Goal: Find specific page/section: Find specific page/section

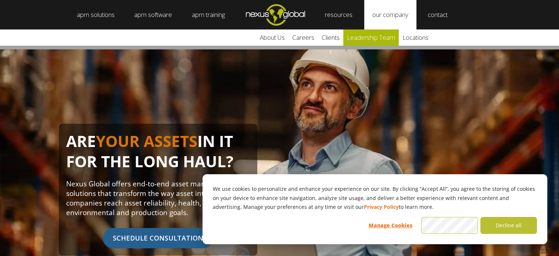
click at [385, 38] on link "leadership team" at bounding box center [371, 37] width 56 height 16
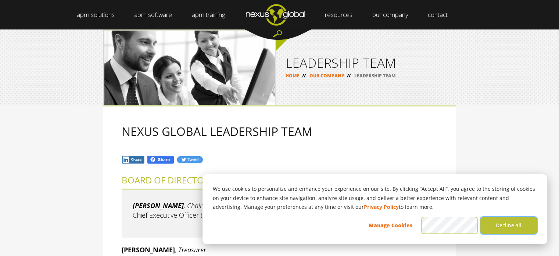
click at [510, 225] on button "Decline all" at bounding box center [509, 225] width 57 height 17
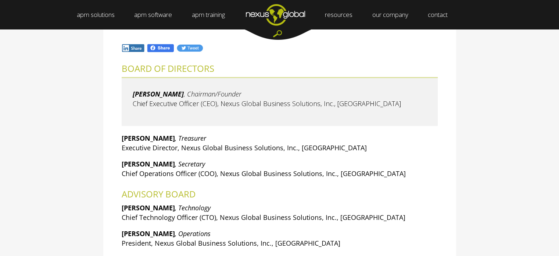
scroll to position [110, 0]
